Goal: Task Accomplishment & Management: Manage account settings

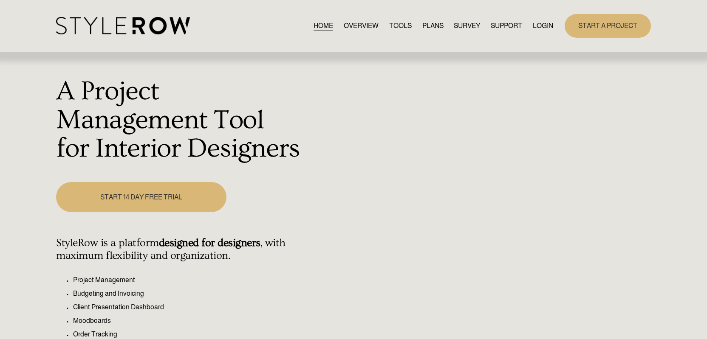
click at [541, 29] on link "LOGIN" at bounding box center [543, 25] width 20 height 11
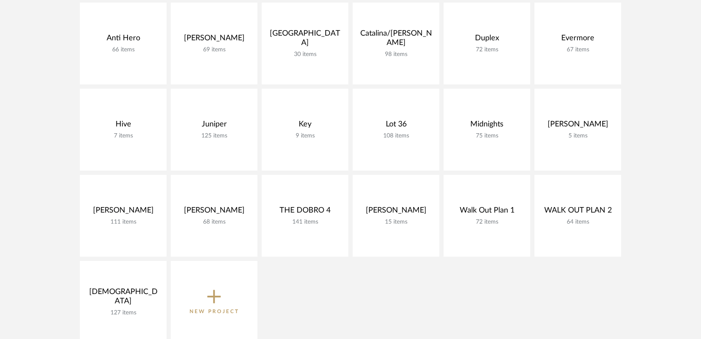
scroll to position [158, 0]
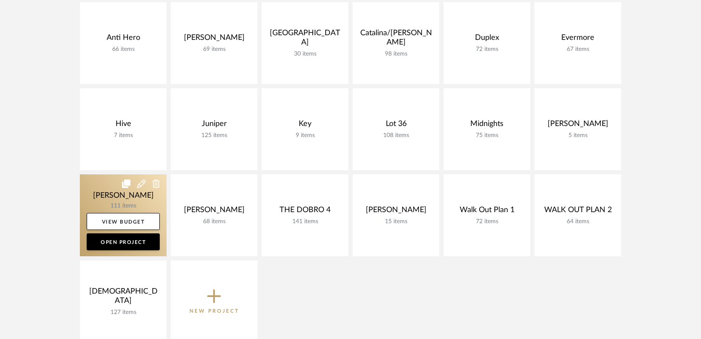
click at [122, 192] on link at bounding box center [123, 216] width 87 height 82
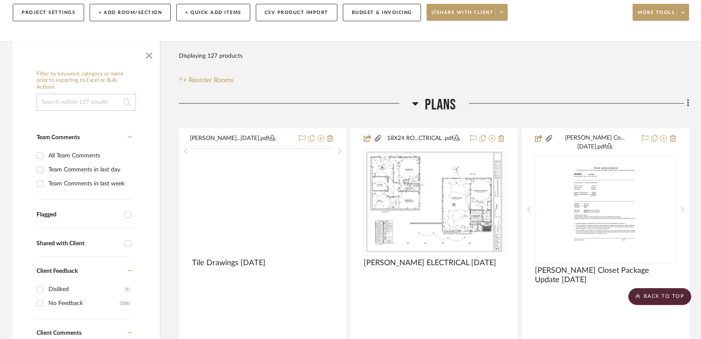
scroll to position [99, 0]
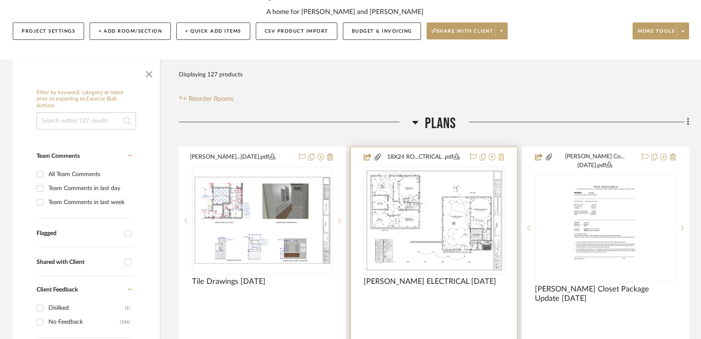
click at [504, 156] on icon at bounding box center [501, 157] width 6 height 7
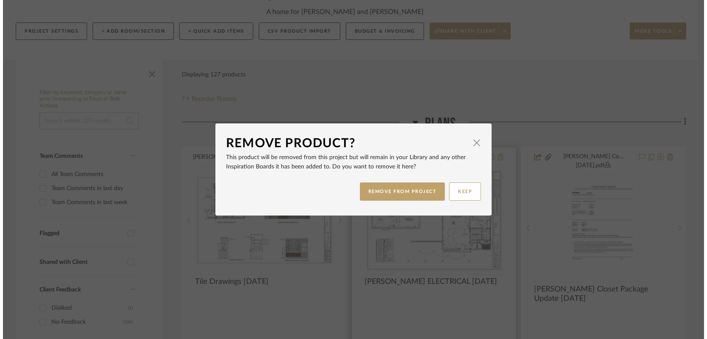
scroll to position [0, 0]
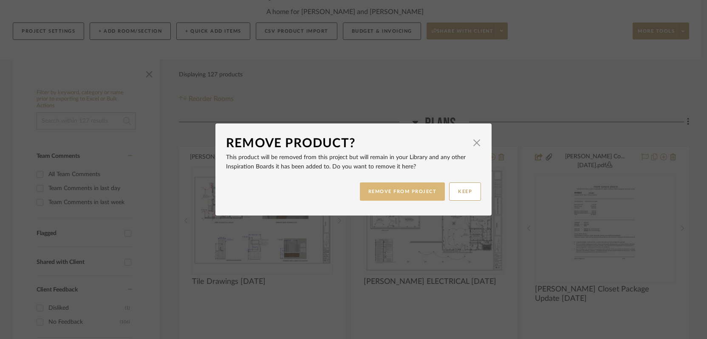
click at [406, 189] on button "REMOVE FROM PROJECT" at bounding box center [402, 192] width 85 height 18
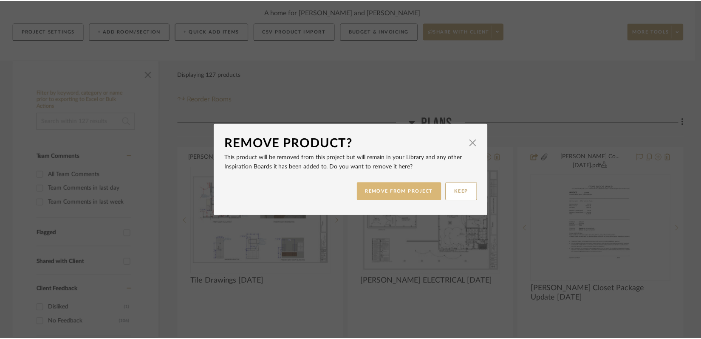
scroll to position [99, 0]
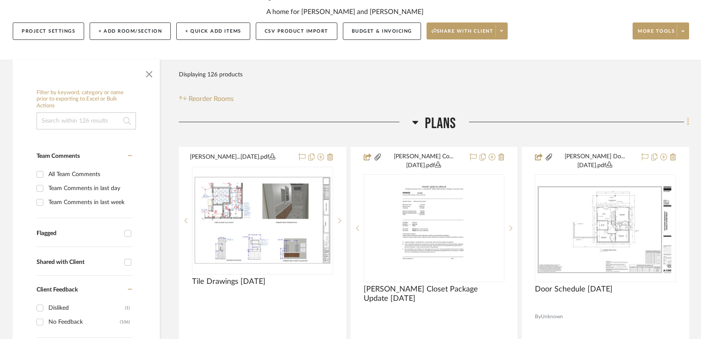
click at [687, 122] on icon at bounding box center [688, 121] width 2 height 7
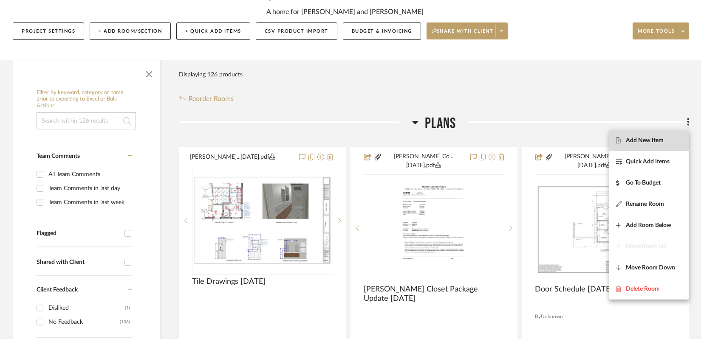
click at [673, 141] on span "Add New Item" at bounding box center [649, 140] width 66 height 7
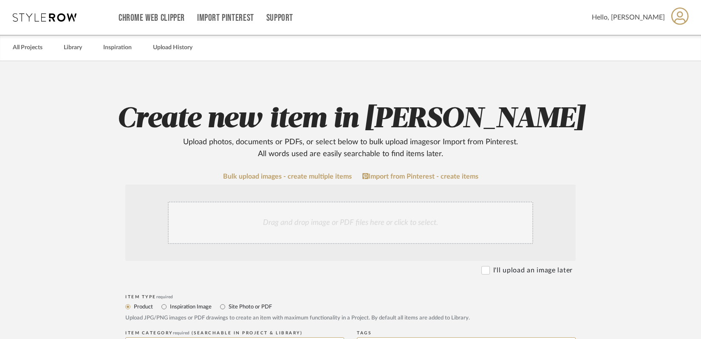
click at [414, 220] on div "Drag and drop image or PDF files here or click to select." at bounding box center [350, 223] width 365 height 42
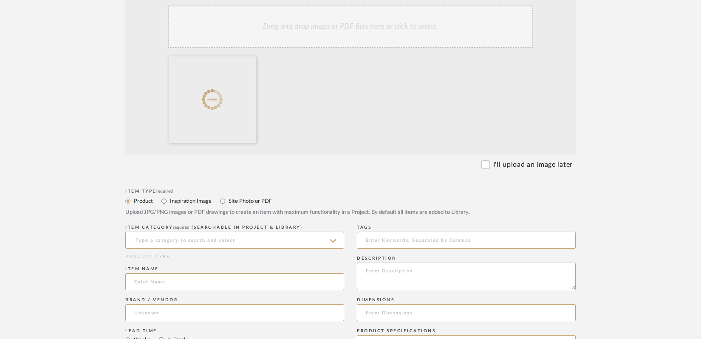
scroll to position [224, 0]
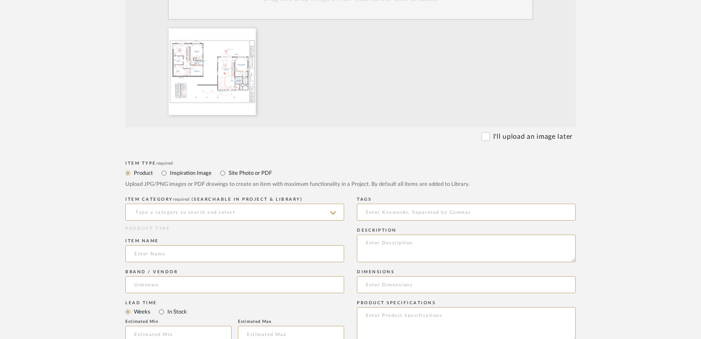
click at [265, 171] on label "Site Photo or PDF" at bounding box center [250, 173] width 44 height 9
click at [228, 171] on input "Site Photo or PDF" at bounding box center [222, 173] width 10 height 10
radio input "true"
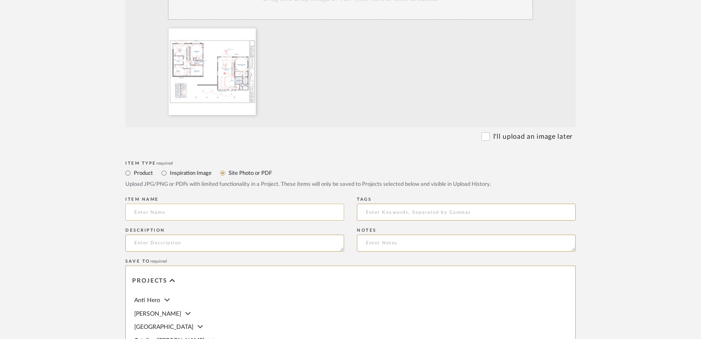
click at [279, 210] on input at bounding box center [234, 212] width 219 height 17
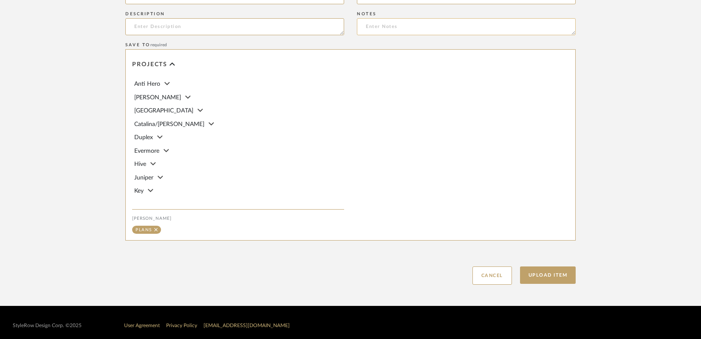
scroll to position [447, 0]
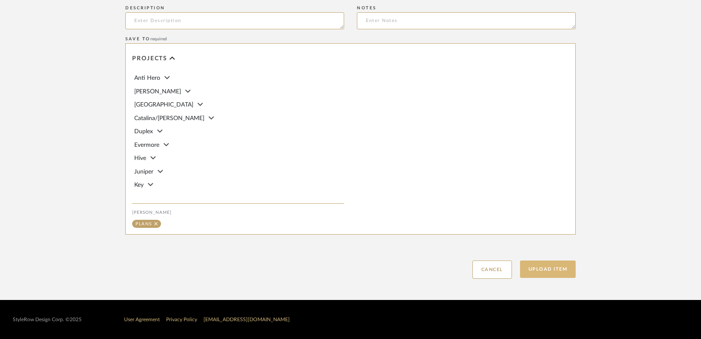
type input "Updated Electrical Plan [DATE]"
click at [538, 269] on button "Upload Item" at bounding box center [548, 269] width 56 height 17
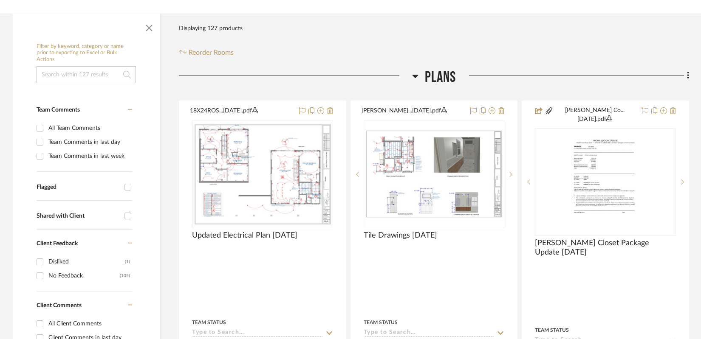
scroll to position [214, 0]
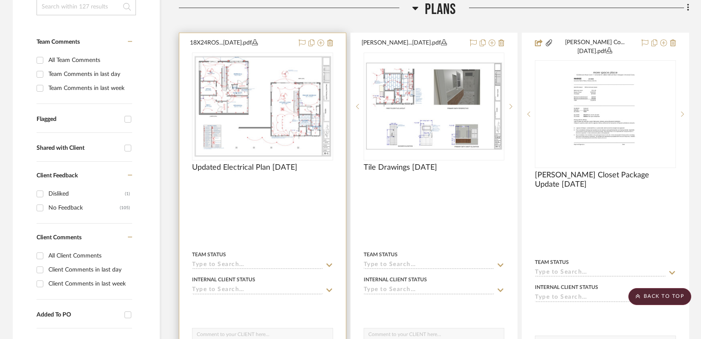
click at [242, 211] on div at bounding box center [262, 222] width 166 height 379
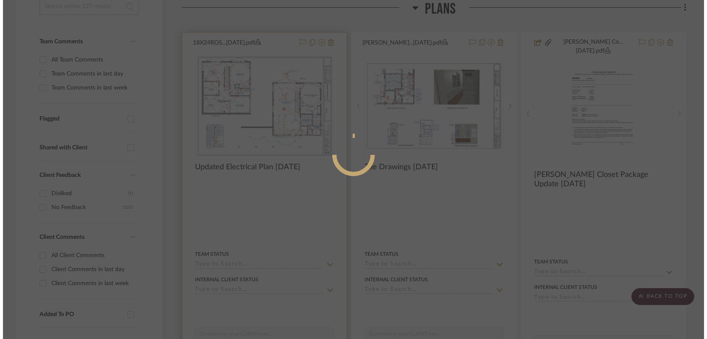
scroll to position [0, 0]
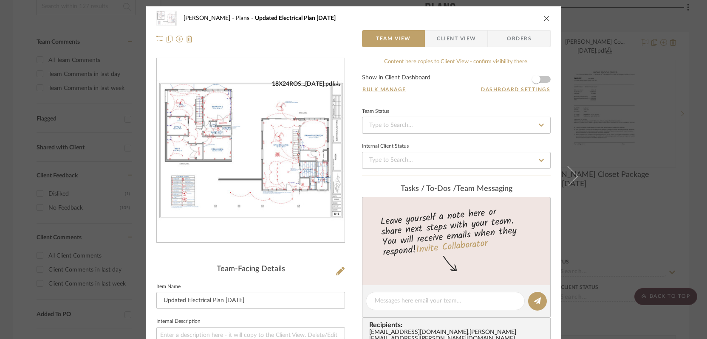
click at [542, 80] on form "Show in Client Dashboard Bulk Manage Dashboard Settings" at bounding box center [456, 86] width 189 height 22
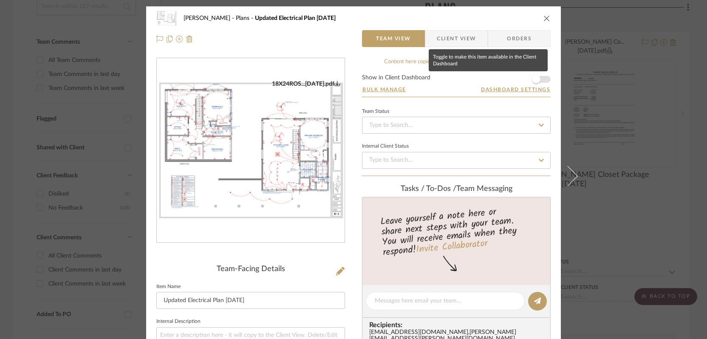
click at [542, 79] on span "button" at bounding box center [536, 79] width 19 height 19
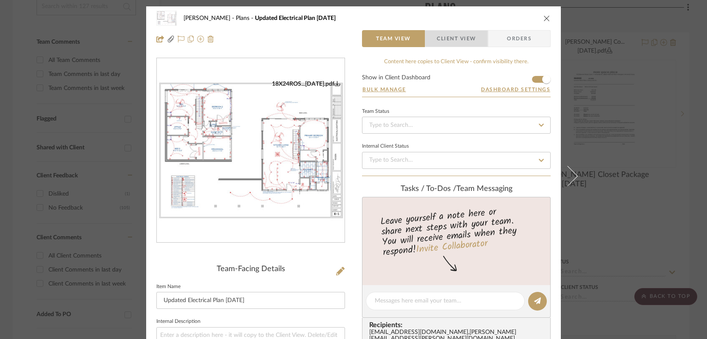
click at [463, 37] on span "Client View" at bounding box center [456, 38] width 39 height 17
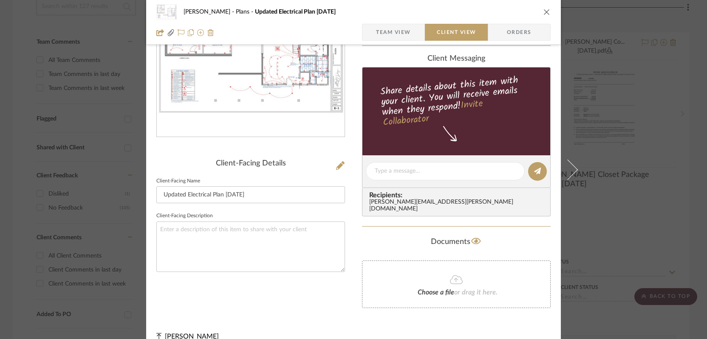
scroll to position [112, 0]
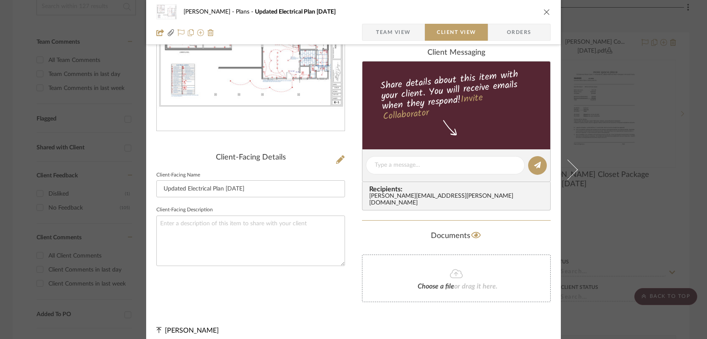
click at [447, 193] on span "Recipients:" at bounding box center [458, 190] width 178 height 8
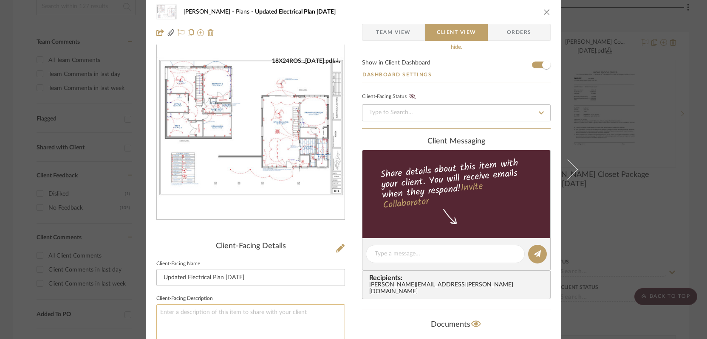
scroll to position [0, 0]
